Goal: Find specific page/section: Find specific page/section

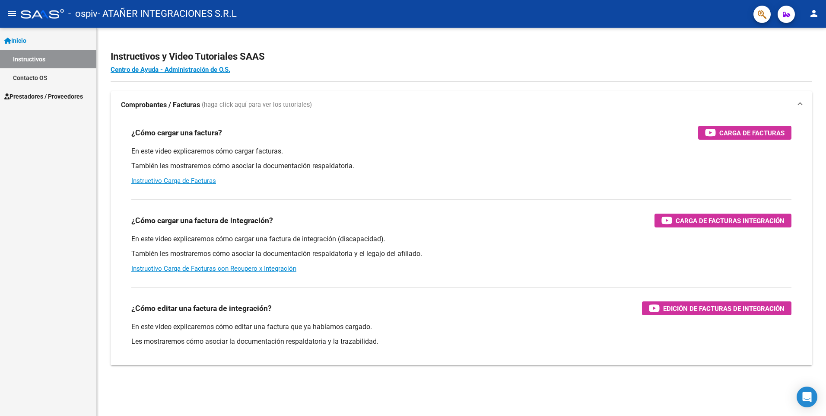
click at [41, 93] on span "Prestadores / Proveedores" at bounding box center [43, 97] width 79 height 10
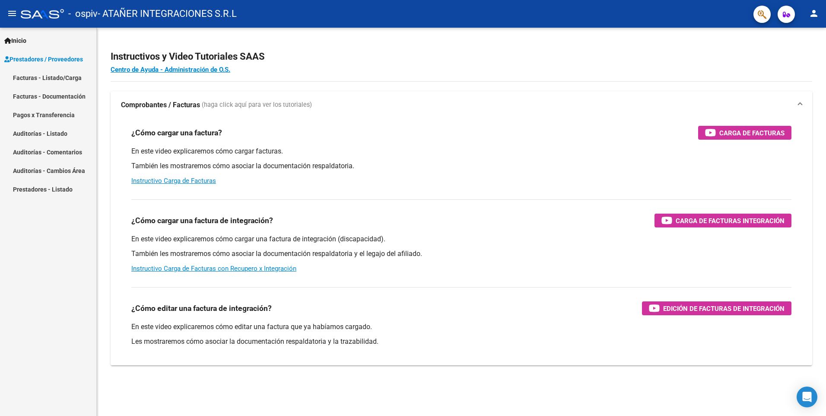
click at [65, 81] on link "Facturas - Listado/Carga" at bounding box center [48, 77] width 96 height 19
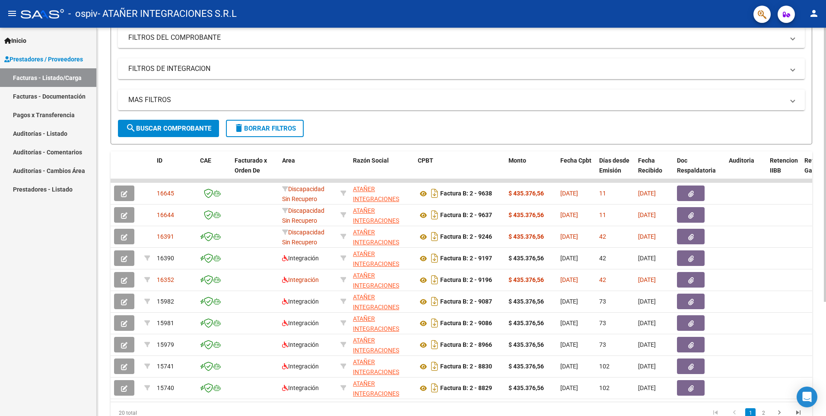
scroll to position [162, 0]
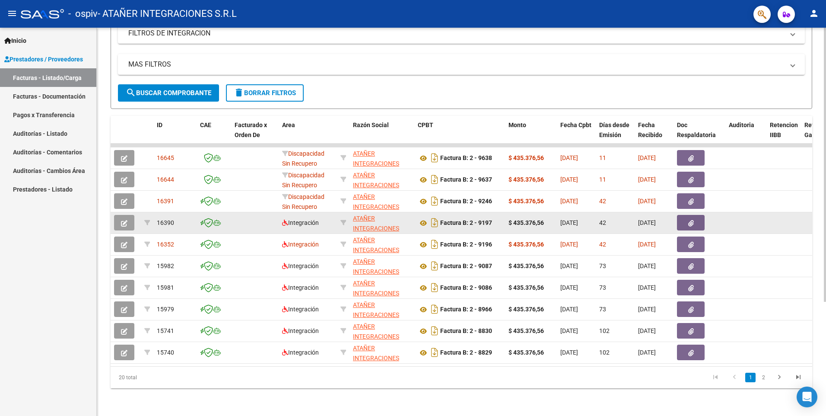
click at [538, 219] on strong "$ 435.376,56" at bounding box center [526, 222] width 35 height 7
click at [515, 226] on datatable-body-cell "$ 435.376,56" at bounding box center [531, 222] width 52 height 21
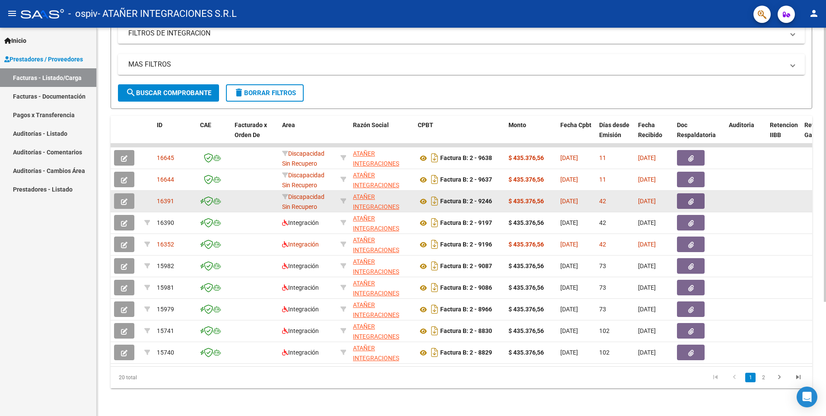
click at [576, 197] on span "[DATE]" at bounding box center [569, 200] width 18 height 7
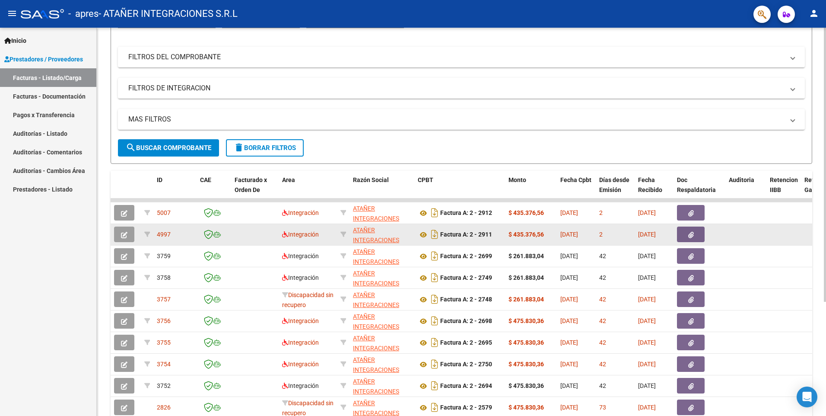
scroll to position [137, 0]
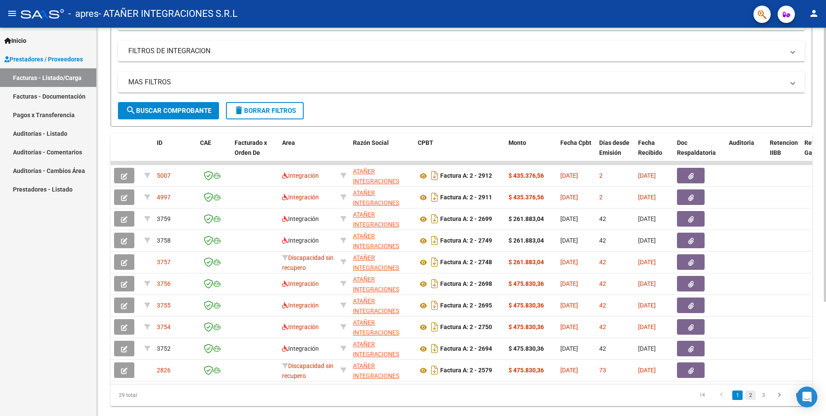
click at [750, 400] on link "2" at bounding box center [750, 395] width 10 height 10
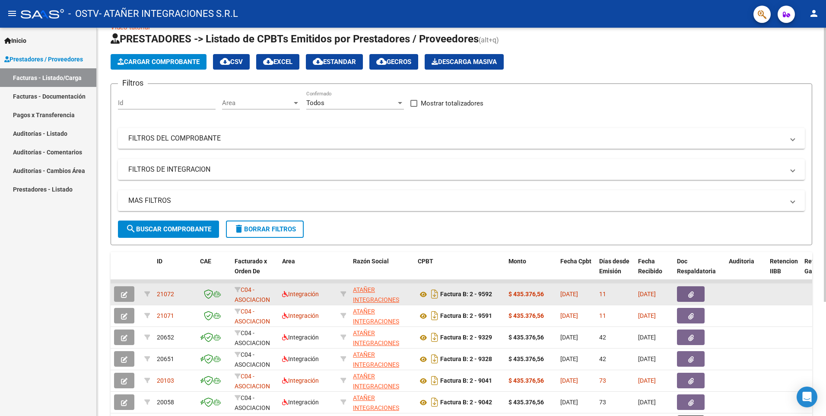
scroll to position [162, 0]
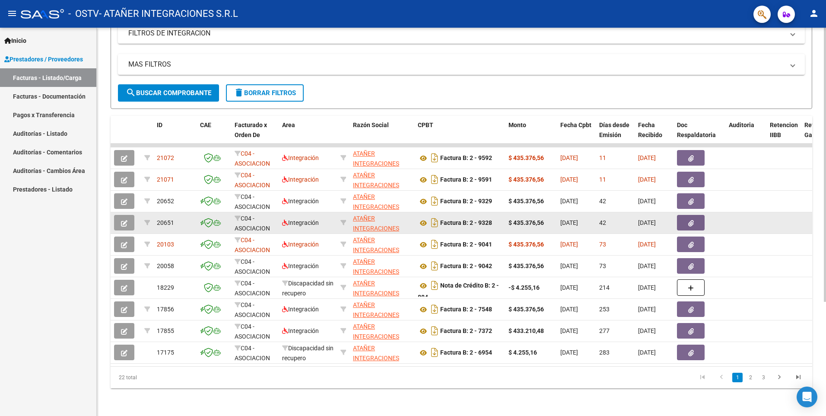
click at [578, 219] on span "[DATE]" at bounding box center [569, 222] width 18 height 7
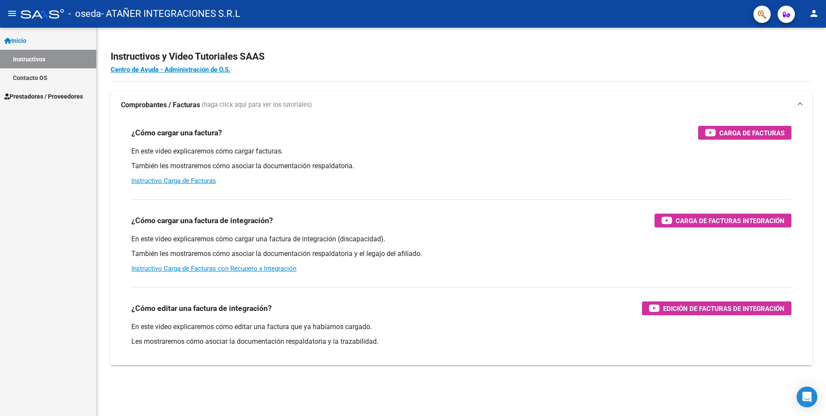
click at [39, 99] on span "Prestadores / Proveedores" at bounding box center [43, 97] width 79 height 10
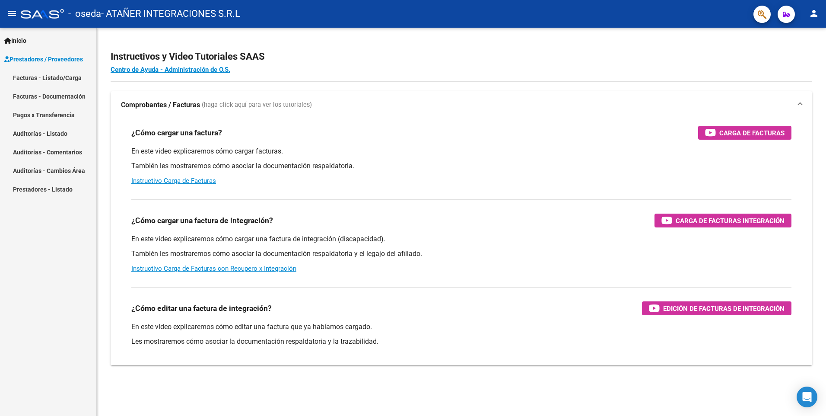
click at [67, 79] on link "Facturas - Listado/Carga" at bounding box center [48, 77] width 96 height 19
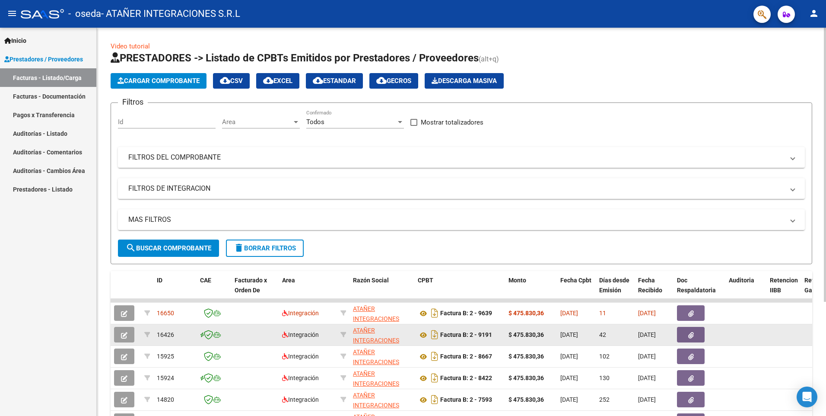
click at [552, 334] on div "$ 475.830,36" at bounding box center [531, 335] width 45 height 10
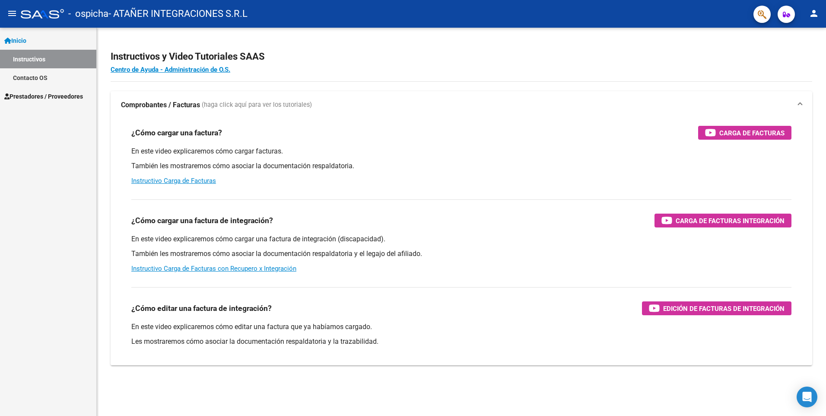
click at [46, 102] on link "Prestadores / Proveedores" at bounding box center [48, 96] width 96 height 19
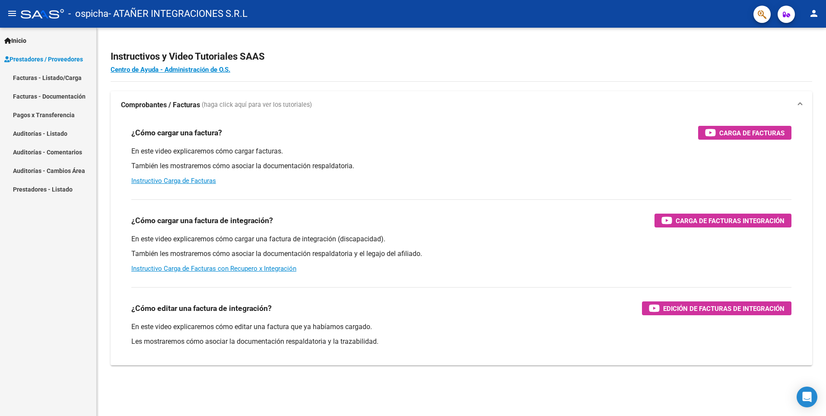
click at [55, 77] on link "Facturas - Listado/Carga" at bounding box center [48, 77] width 96 height 19
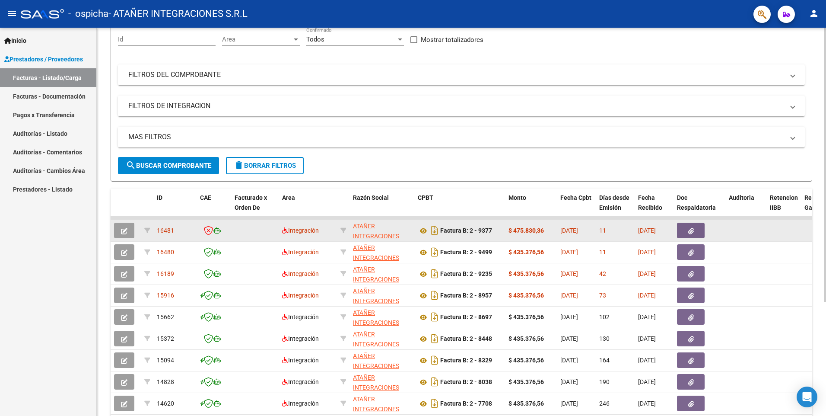
scroll to position [83, 0]
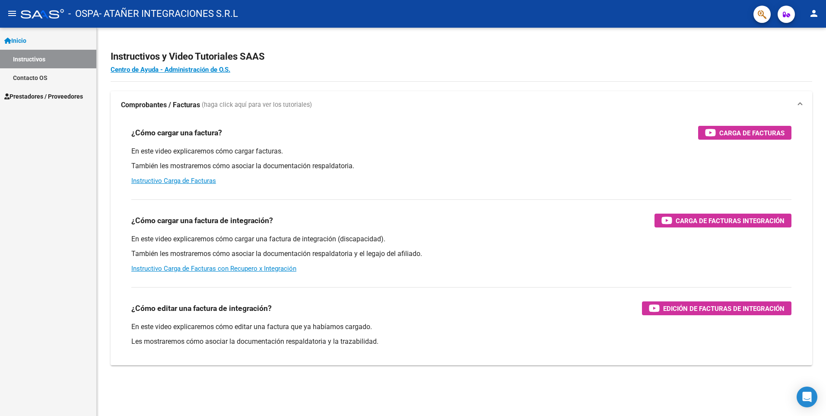
click at [42, 99] on span "Prestadores / Proveedores" at bounding box center [43, 97] width 79 height 10
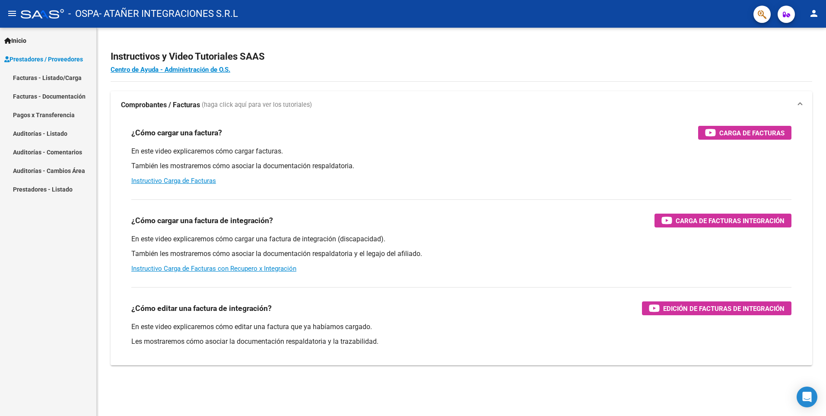
click at [59, 84] on link "Facturas - Listado/Carga" at bounding box center [48, 77] width 96 height 19
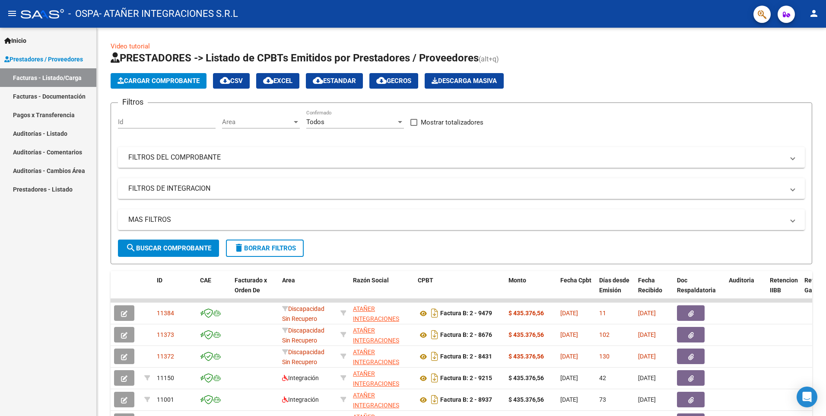
scroll to position [162, 0]
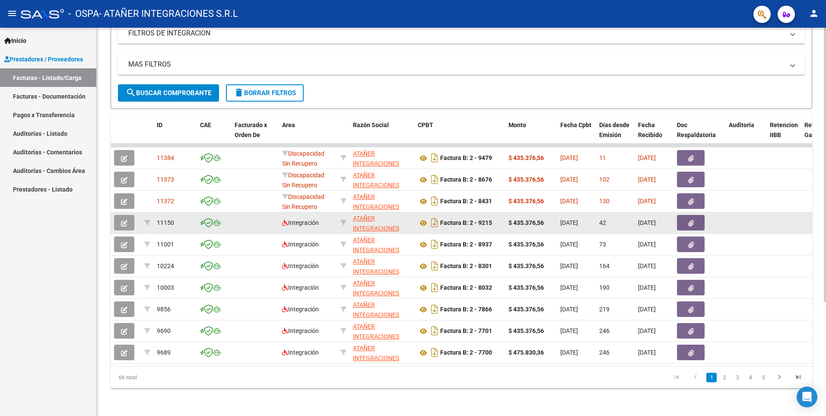
click at [611, 218] on div "42" at bounding box center [615, 223] width 32 height 10
click at [303, 219] on div "Integración" at bounding box center [307, 223] width 51 height 10
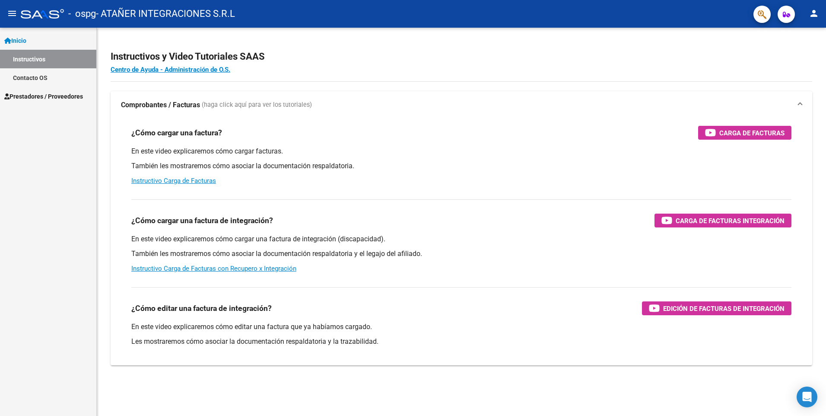
click at [68, 97] on span "Prestadores / Proveedores" at bounding box center [43, 97] width 79 height 10
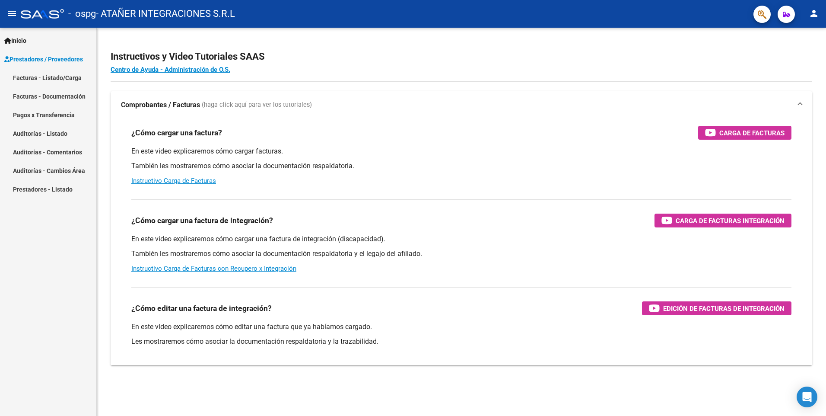
click at [69, 78] on link "Facturas - Listado/Carga" at bounding box center [48, 77] width 96 height 19
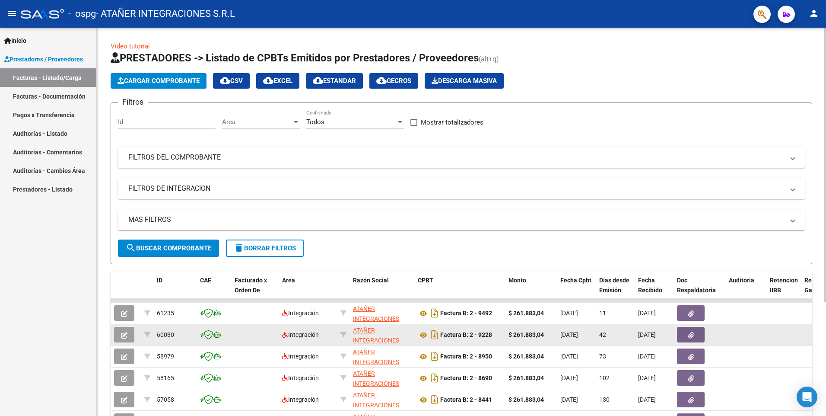
click at [577, 339] on div "[DATE]" at bounding box center [576, 335] width 32 height 10
